Goal: Transaction & Acquisition: Purchase product/service

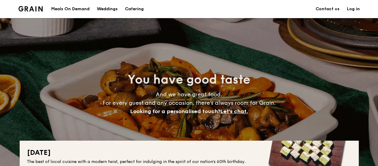
click at [71, 8] on div "Meals On Demand" at bounding box center [70, 9] width 38 height 18
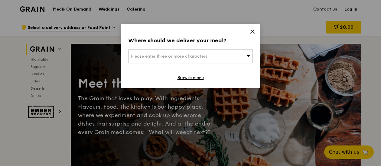
click at [256, 32] on div "Where should we deliver your meal? Please enter three or more characters Browse…" at bounding box center [190, 56] width 139 height 64
click at [252, 32] on icon at bounding box center [253, 32] width 4 height 4
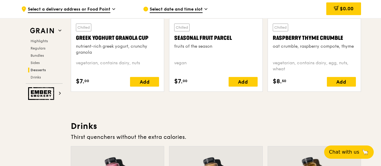
scroll to position [1920, 0]
